Goal: Information Seeking & Learning: Learn about a topic

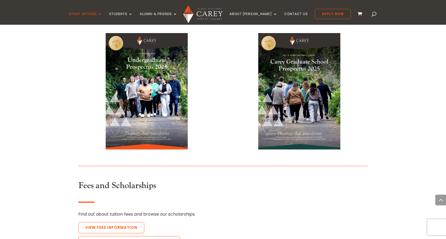
scroll to position [1127, 0]
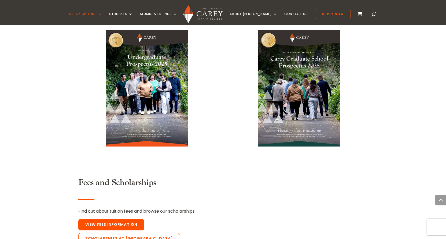
click at [123, 219] on link "View Fees Information" at bounding box center [111, 224] width 66 height 11
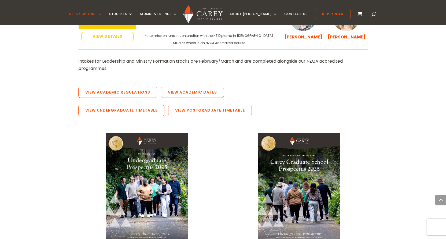
scroll to position [1020, 0]
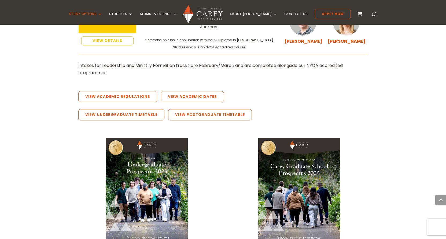
click at [147, 140] on img at bounding box center [147, 195] width 82 height 116
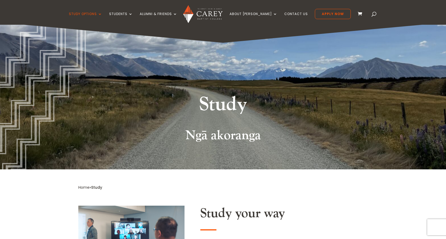
scroll to position [0, 0]
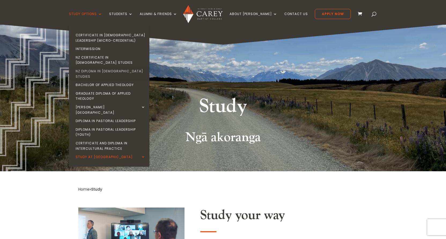
click at [125, 67] on link "NZ Diploma in [DEMOGRAPHIC_DATA] Studies" at bounding box center [110, 74] width 81 height 14
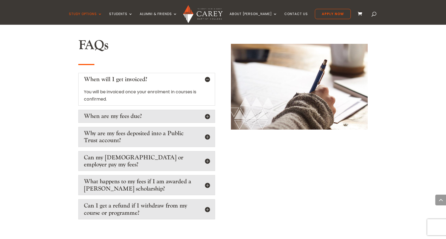
scroll to position [859, 0]
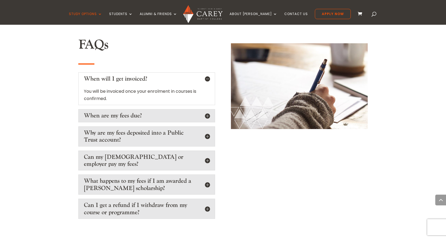
click at [208, 153] on h5 "Can my [DEMOGRAPHIC_DATA] or employer pay my fees?" at bounding box center [147, 160] width 126 height 14
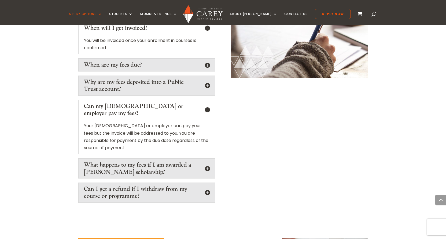
scroll to position [912, 0]
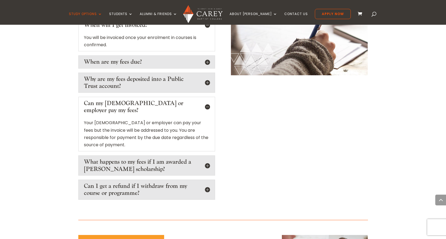
click at [208, 182] on h5 "Can I get a refund if I withdraw from my course or programme?" at bounding box center [147, 189] width 126 height 14
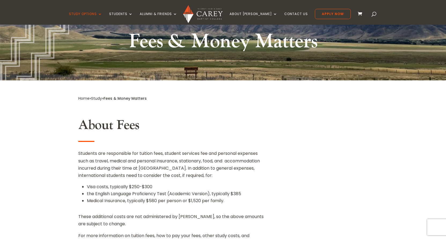
scroll to position [0, 0]
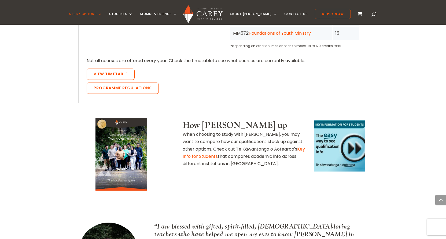
scroll to position [617, 0]
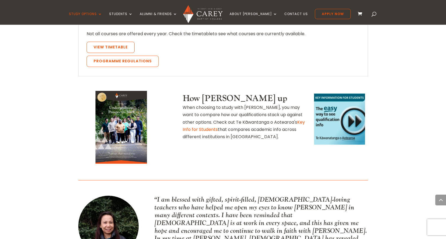
click at [205, 119] on link "Key Info for Students" at bounding box center [244, 125] width 122 height 13
